Goal: Task Accomplishment & Management: Manage account settings

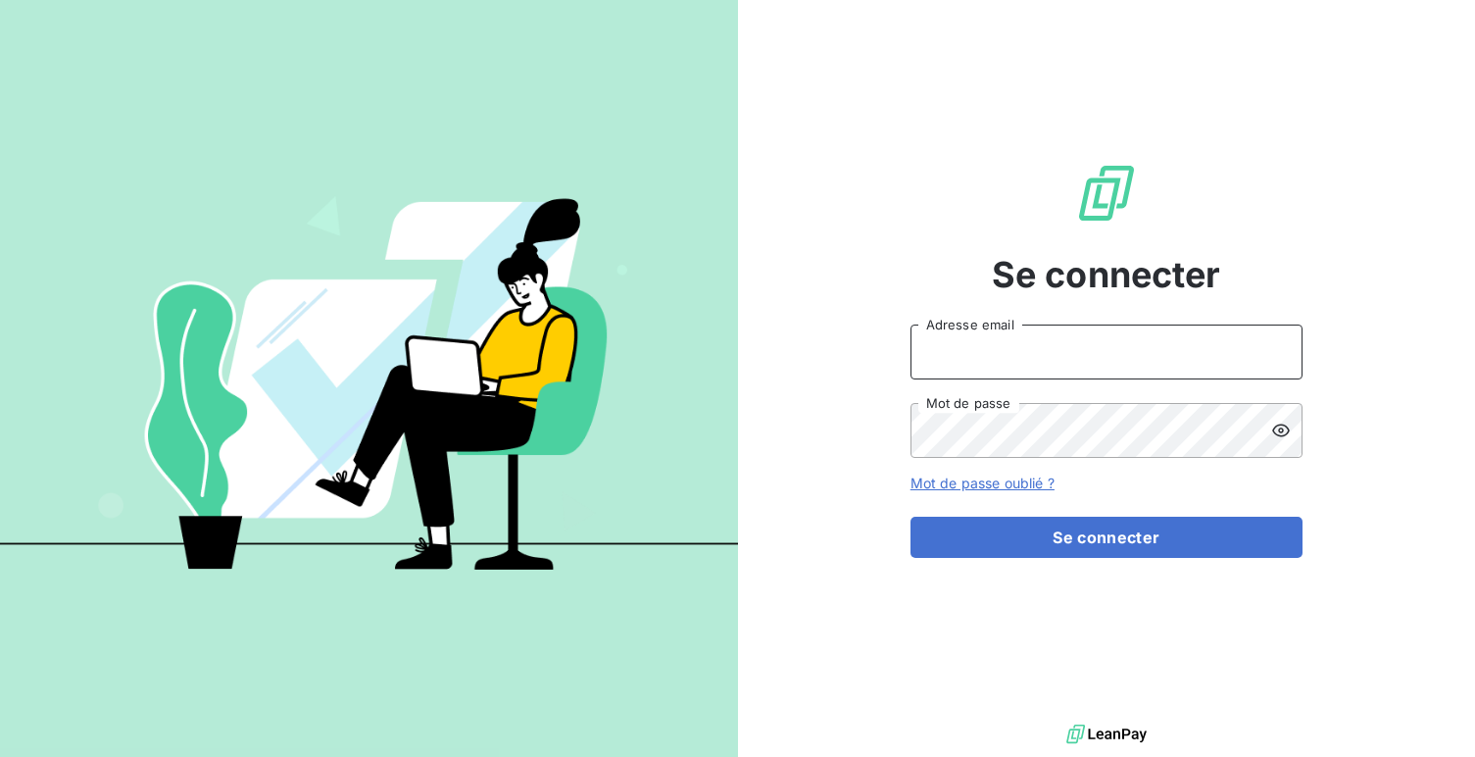
click at [940, 340] on input "Adresse email" at bounding box center [1106, 351] width 392 height 55
type input "admin@wessling"
click at [910, 516] on button "Se connecter" at bounding box center [1106, 536] width 392 height 41
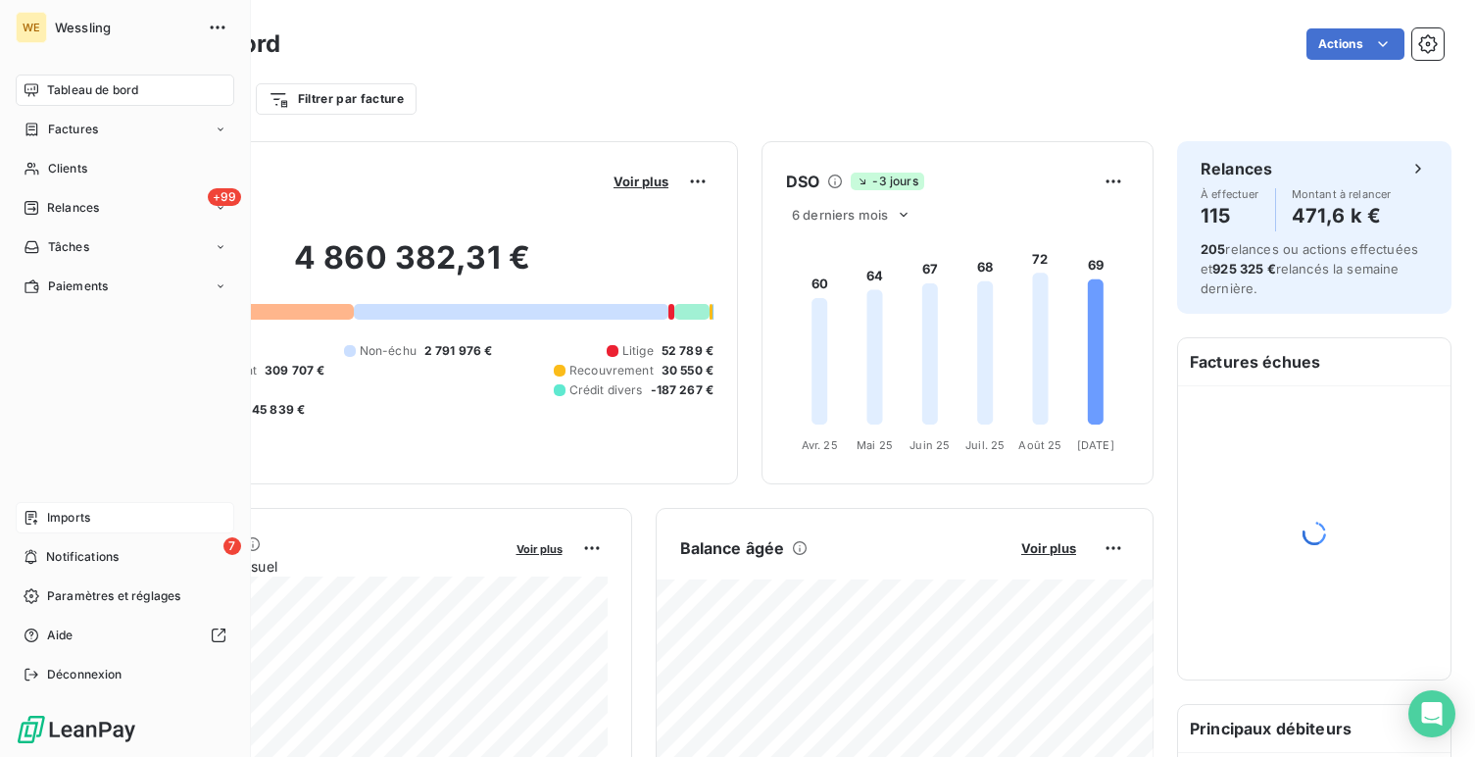
click at [59, 512] on span "Imports" at bounding box center [68, 518] width 43 height 18
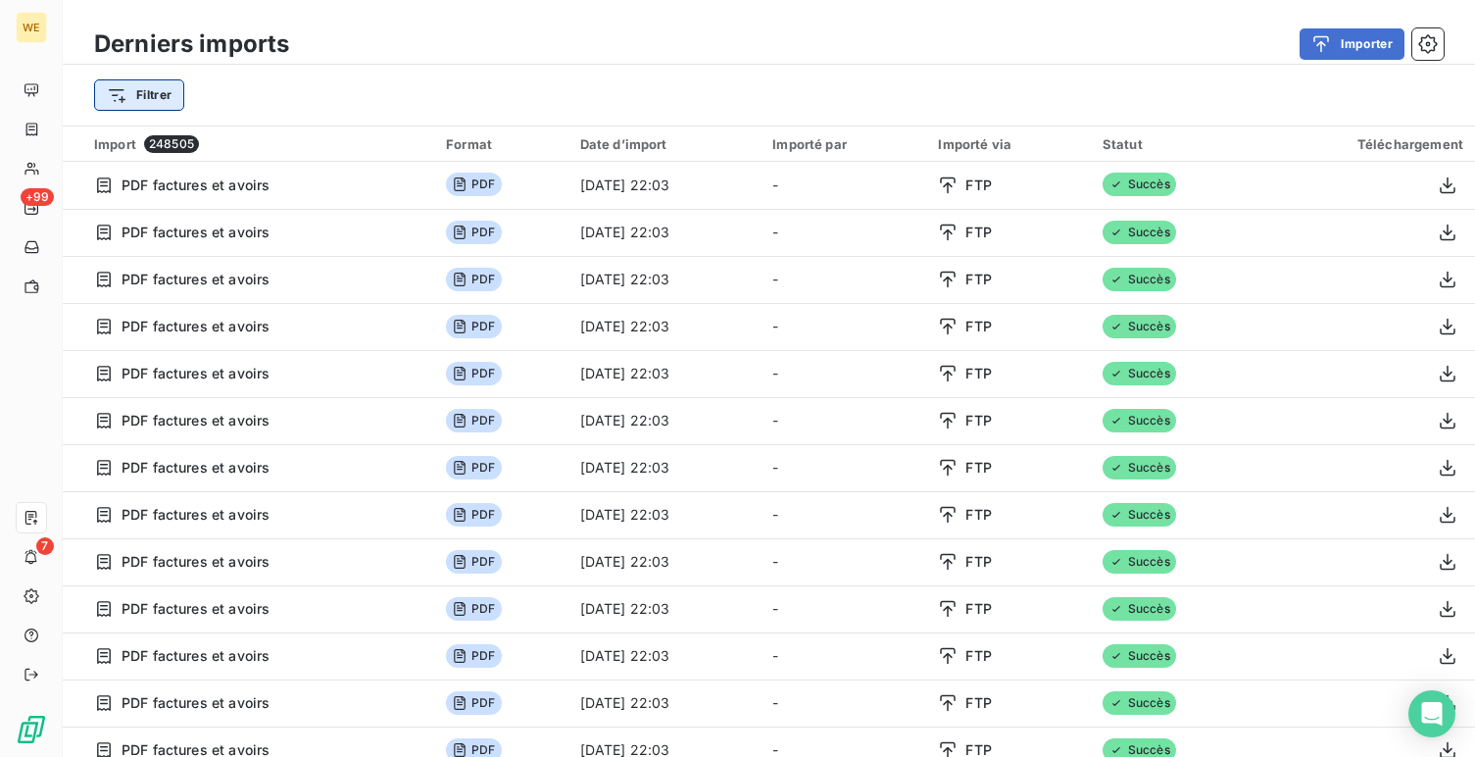
click at [162, 93] on html "WE +99 7 Derniers imports Importer Filtrer Import 248505 Format Date d’import I…" at bounding box center [737, 378] width 1475 height 757
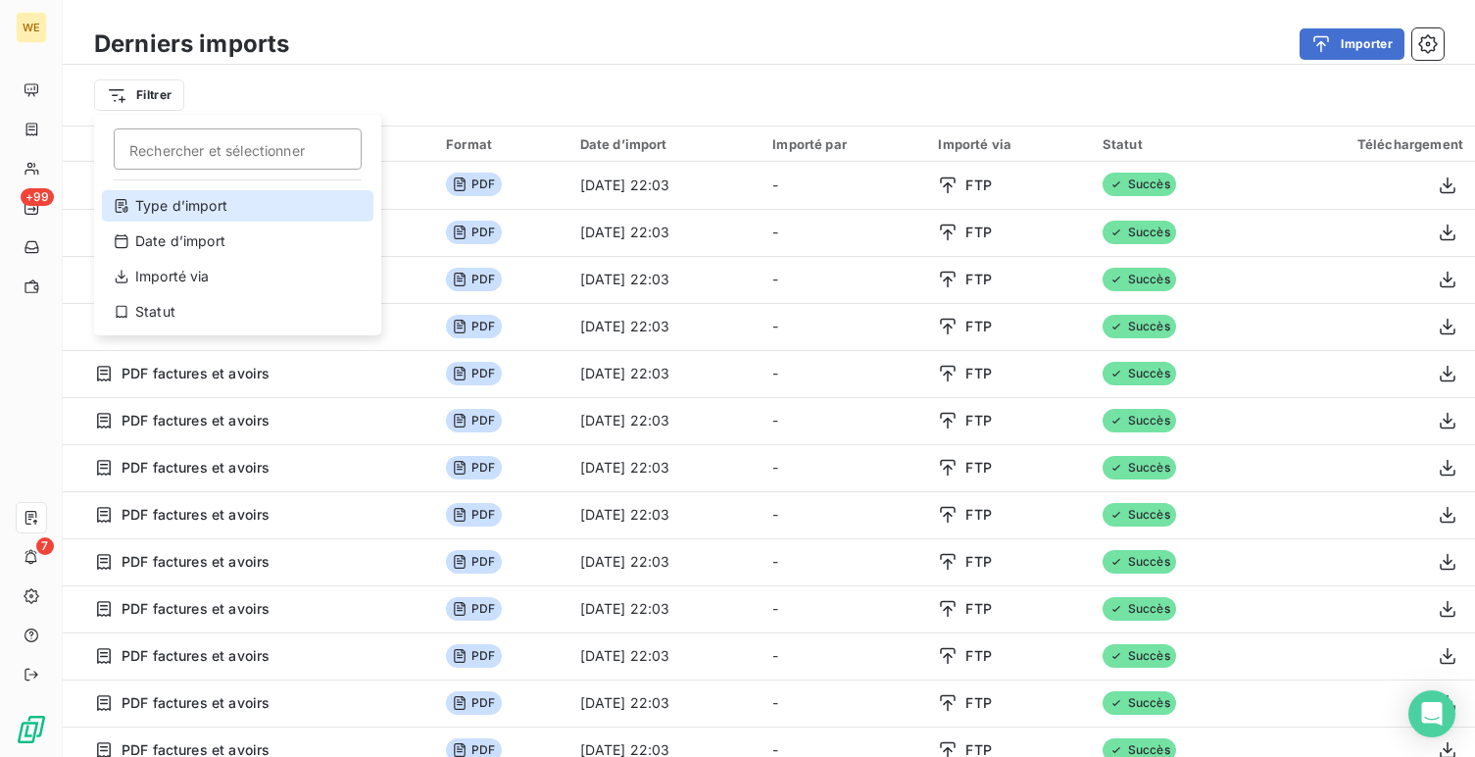
click at [200, 219] on div "Type d’import" at bounding box center [237, 205] width 271 height 31
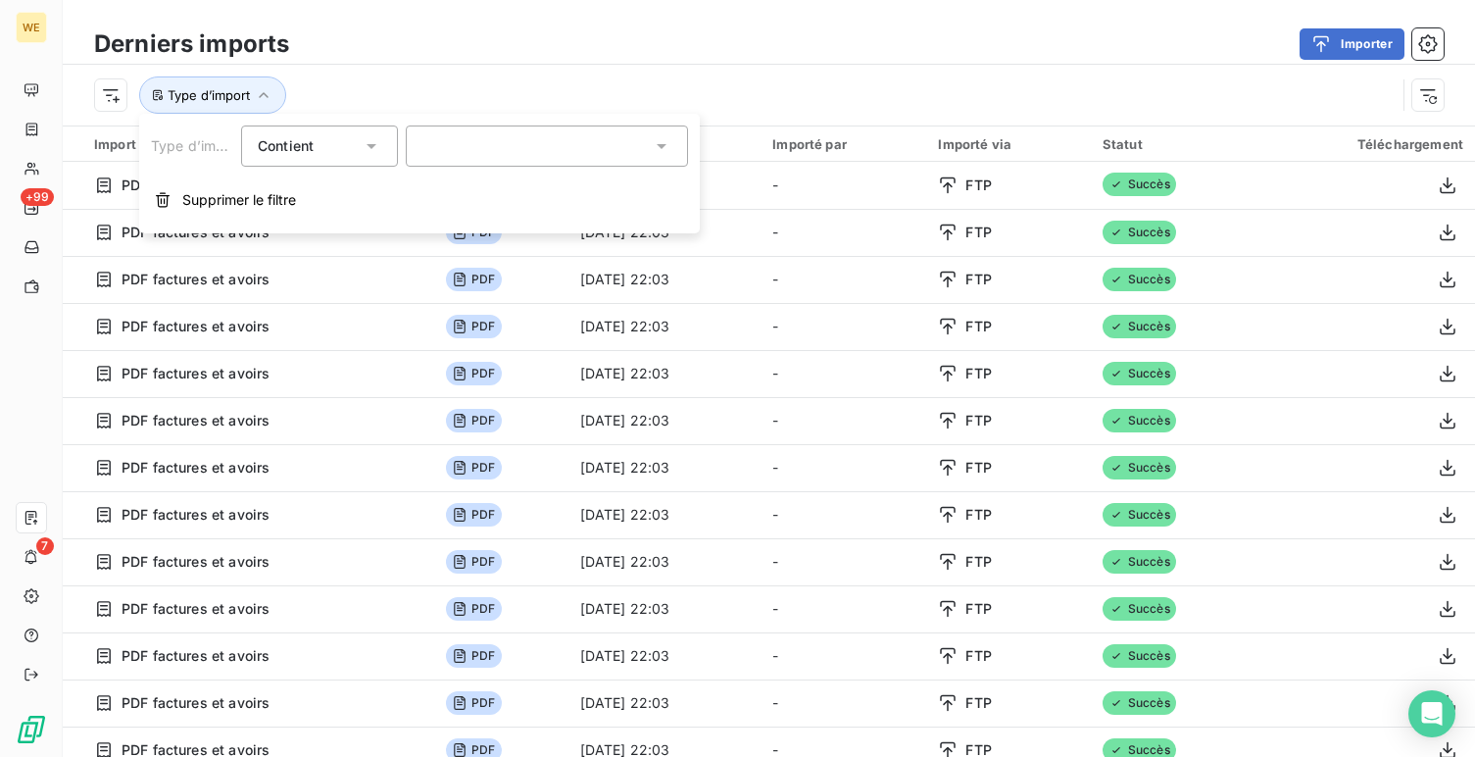
click at [495, 142] on div at bounding box center [547, 145] width 282 height 41
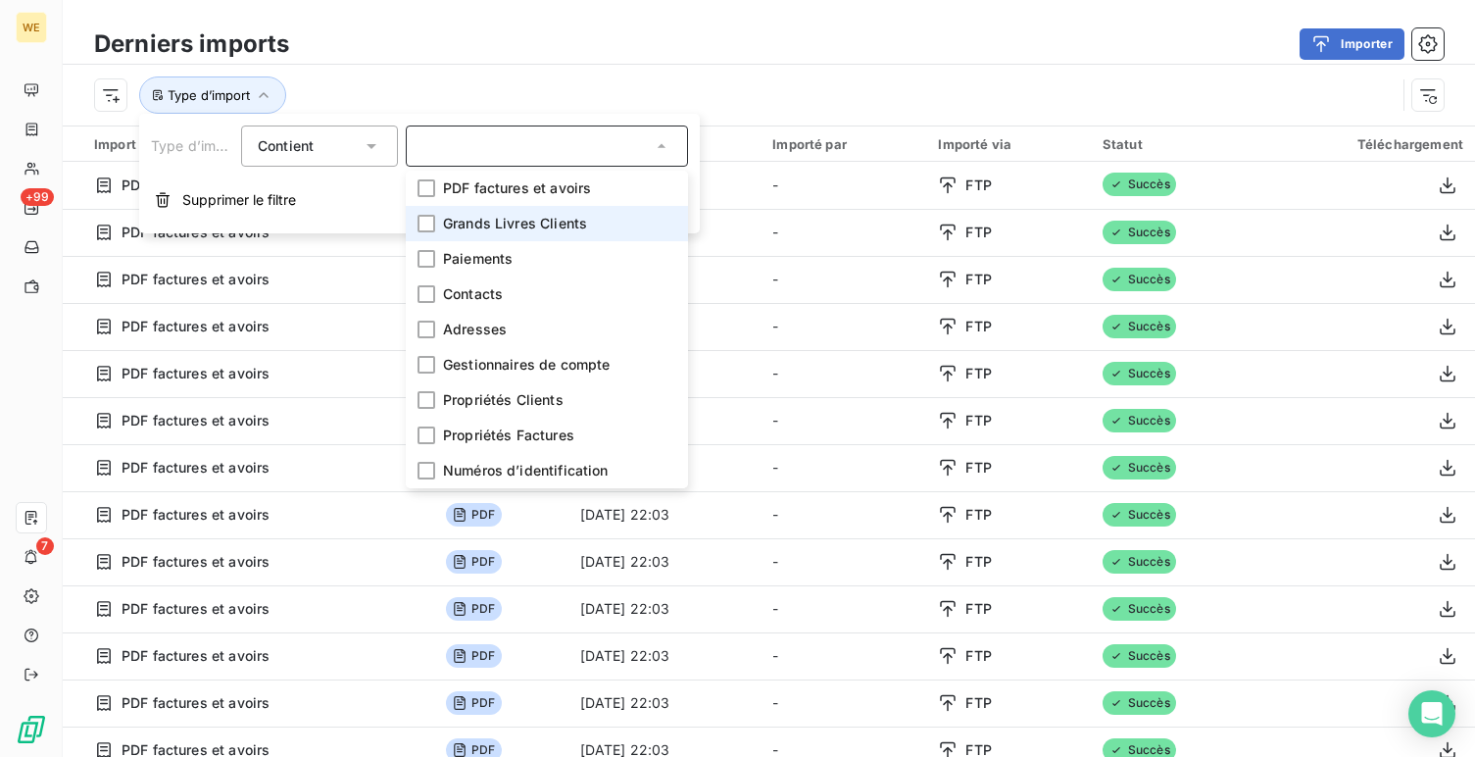
click at [498, 225] on span "Grands Livres Clients" at bounding box center [515, 224] width 144 height 20
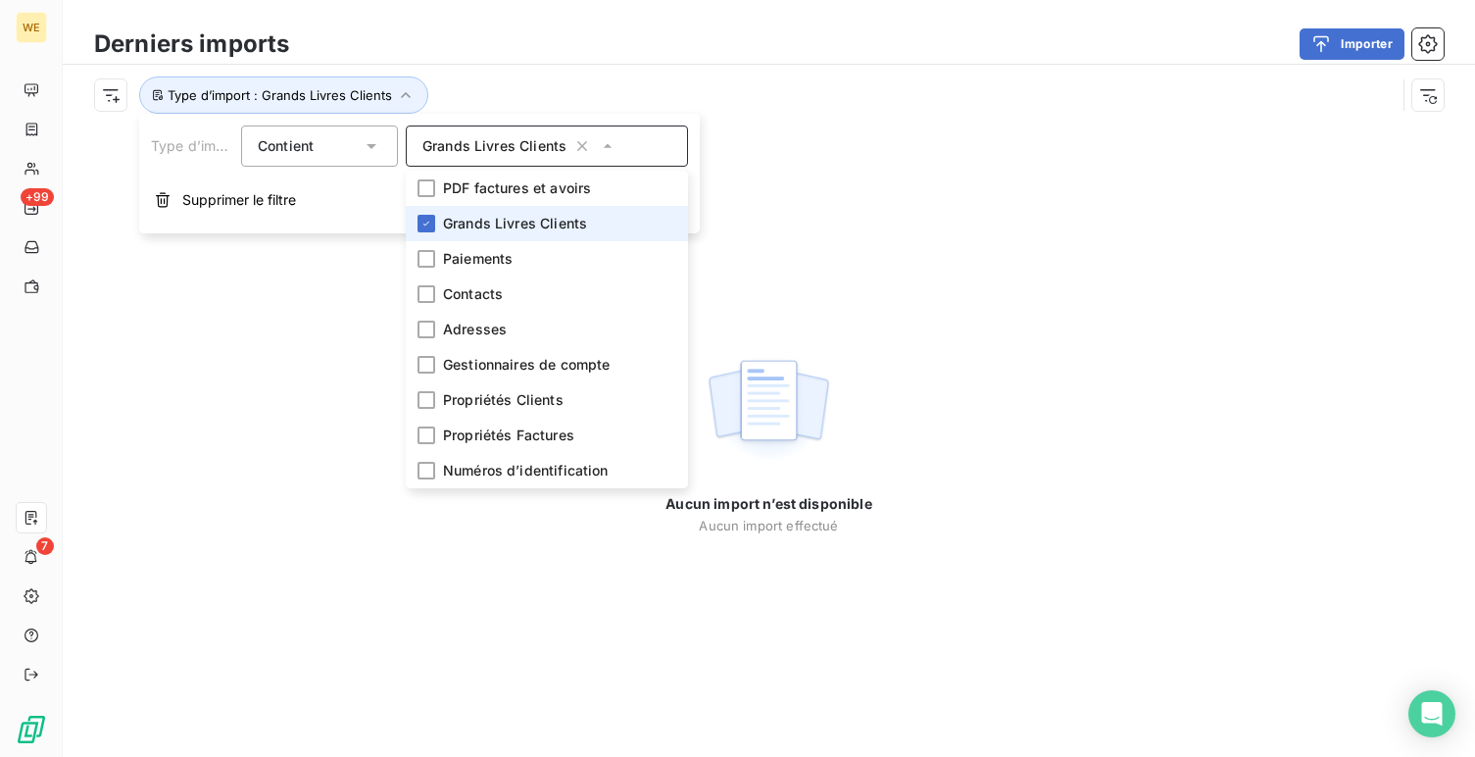
click at [534, 226] on span "Grands Livres Clients" at bounding box center [515, 224] width 144 height 20
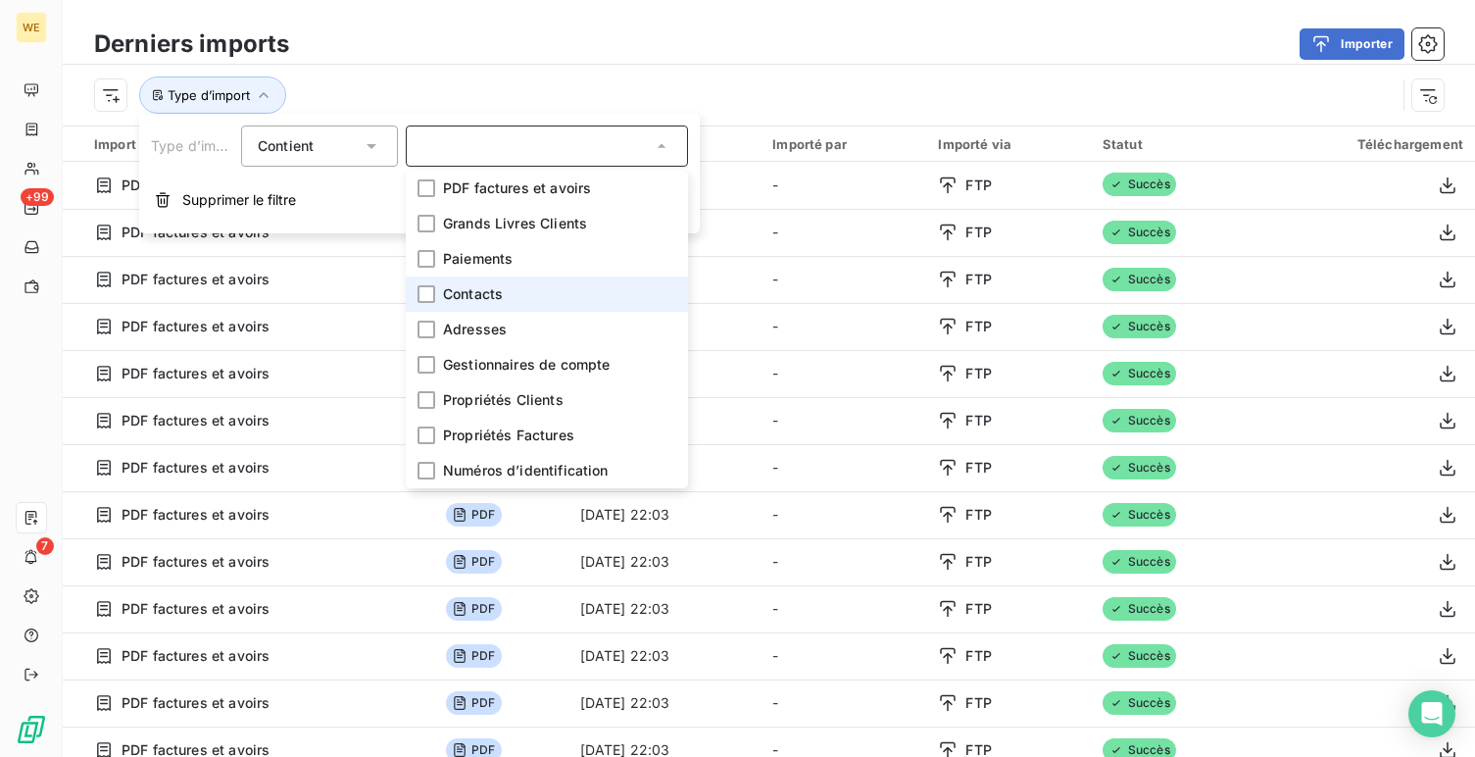
click at [598, 284] on li "Contacts" at bounding box center [547, 293] width 282 height 35
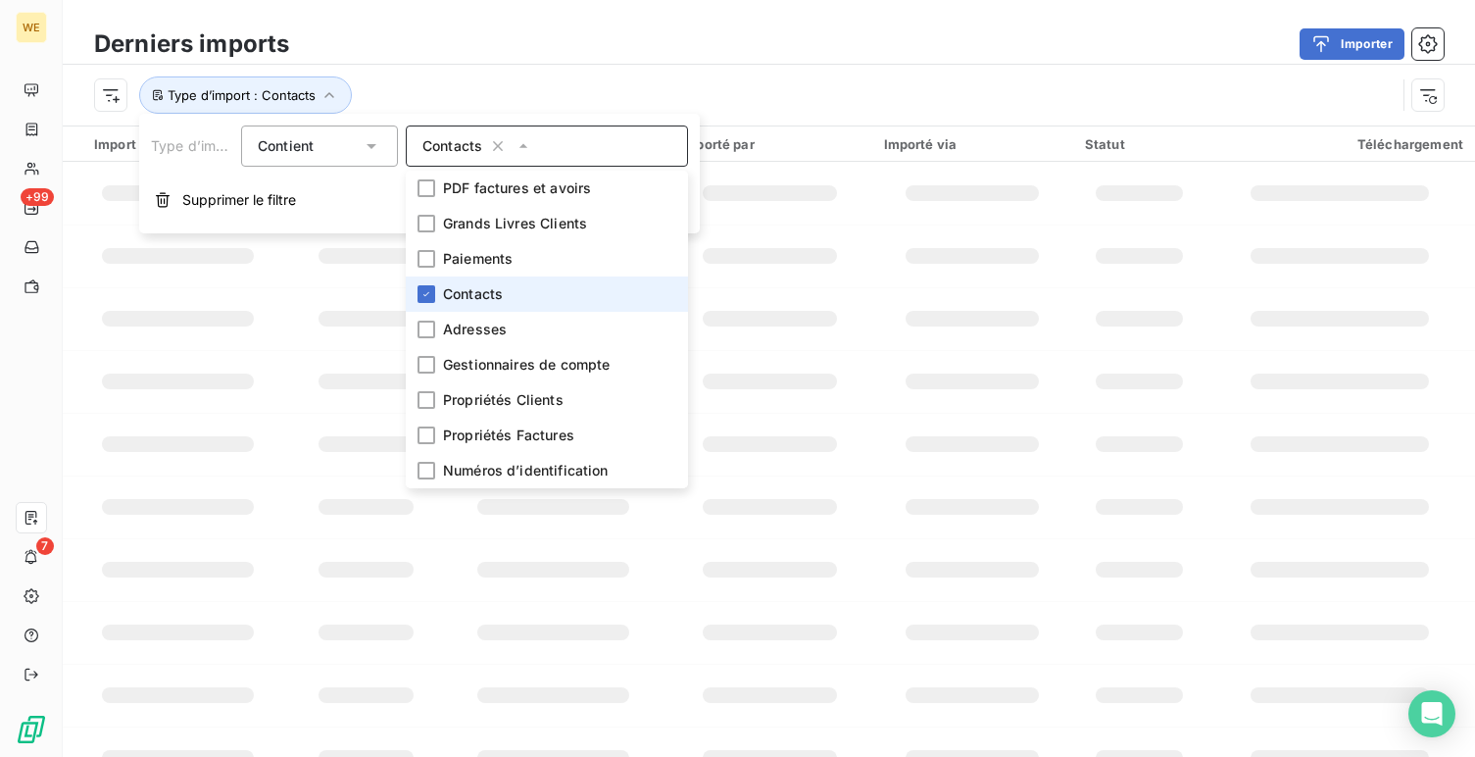
click at [445, 285] on span "Contacts" at bounding box center [473, 294] width 60 height 20
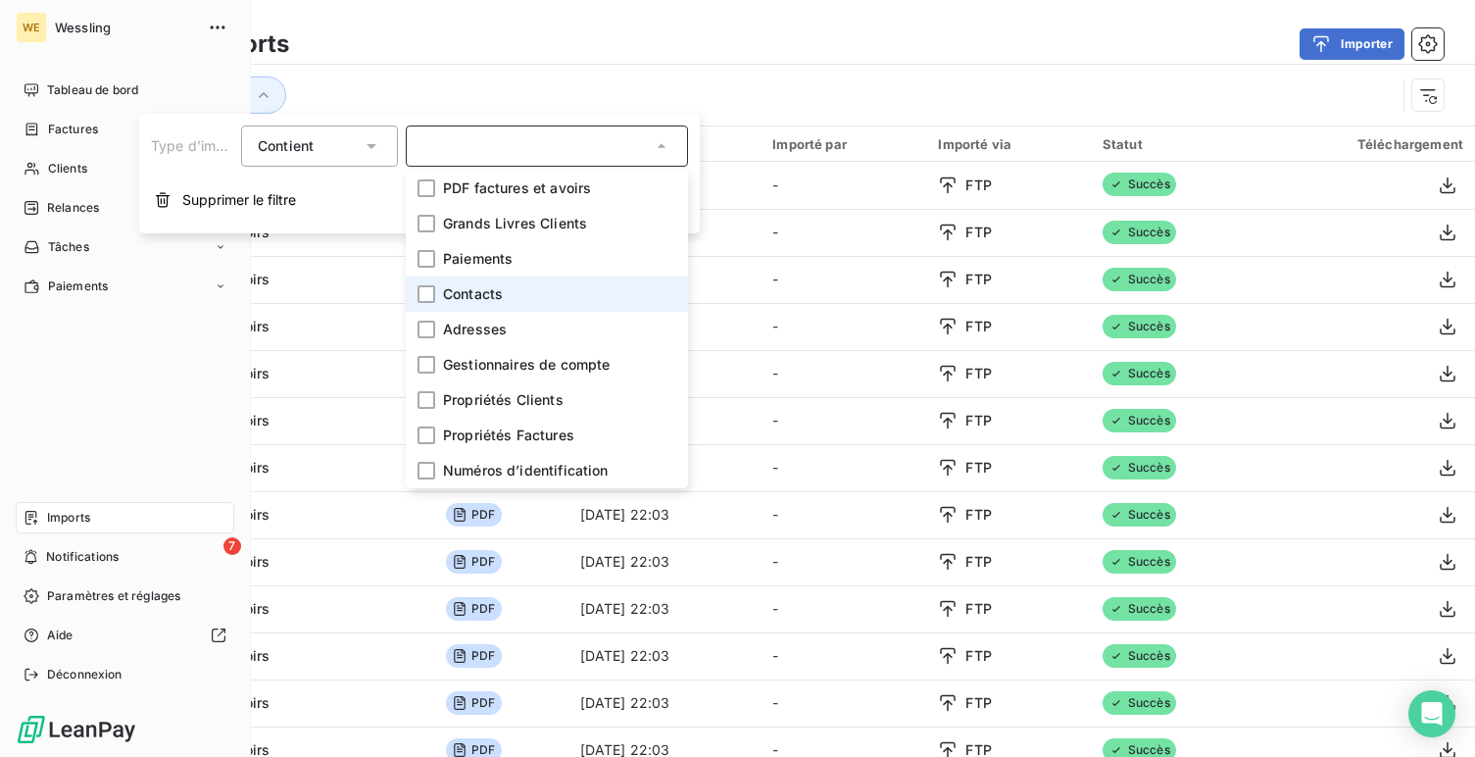
click at [38, 73] on div "WE Wessling Tableau de bord Factures Clients +99 Relances Tâches Paiements Impo…" at bounding box center [125, 378] width 251 height 757
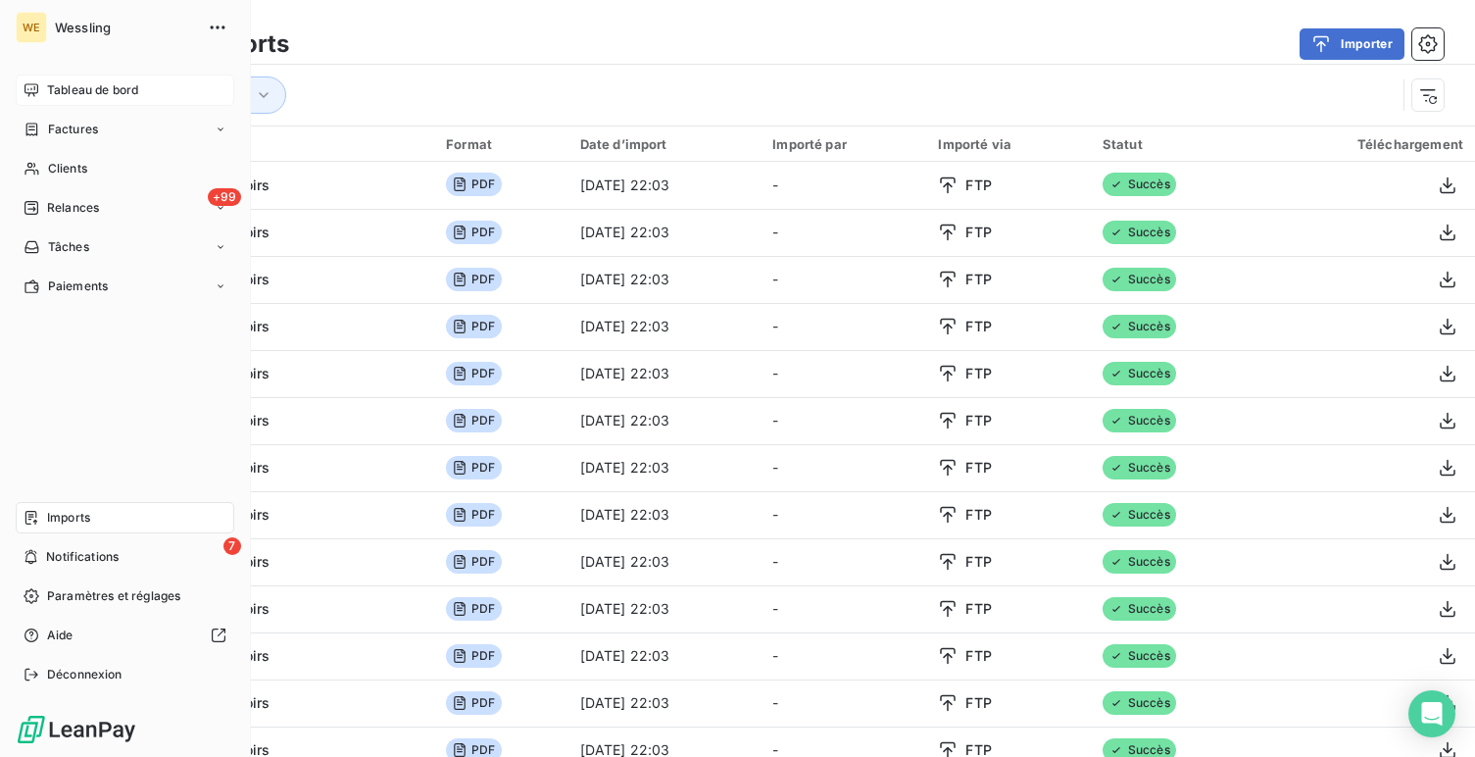
click at [60, 86] on span "Tableau de bord" at bounding box center [92, 90] width 91 height 18
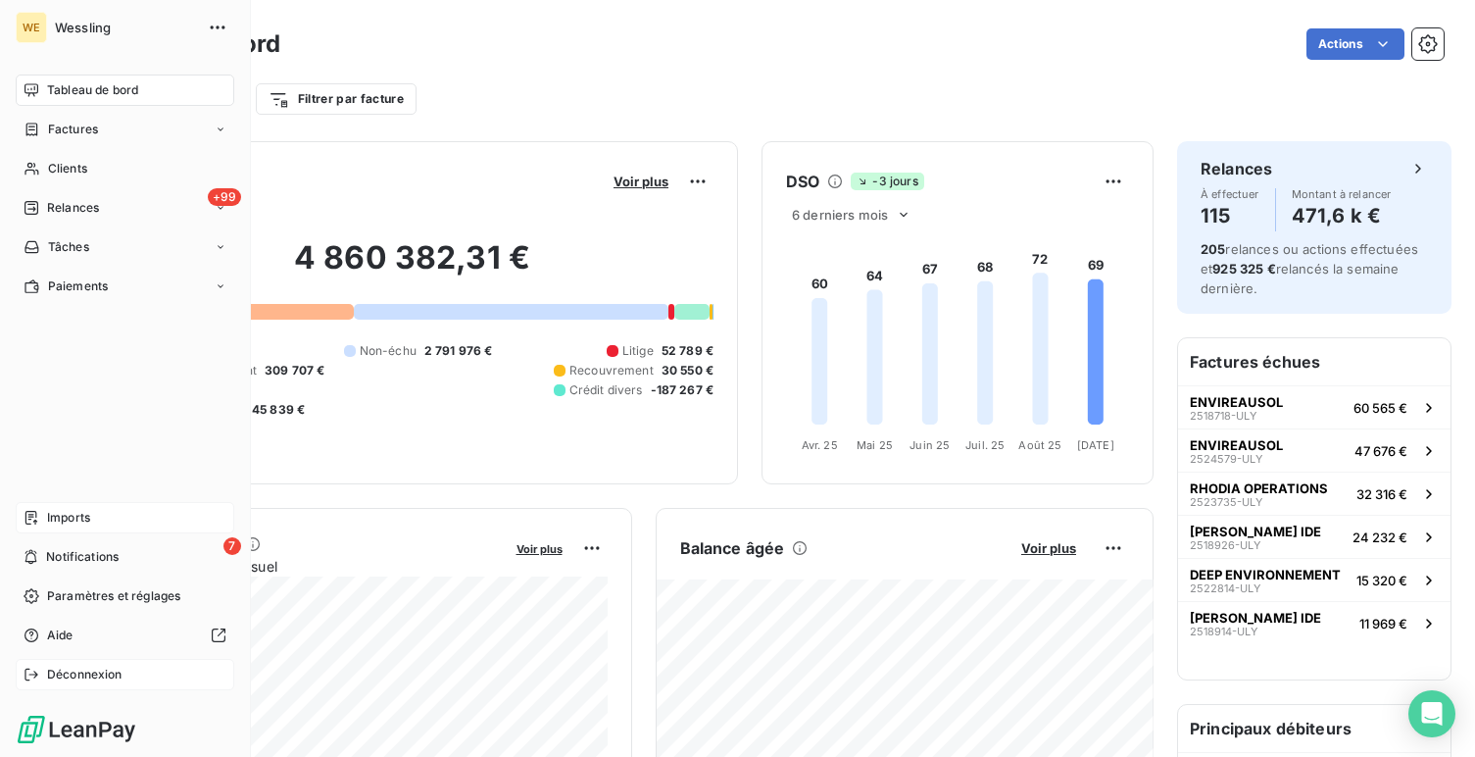
click at [43, 680] on div "Déconnexion" at bounding box center [125, 674] width 219 height 31
